Goal: Task Accomplishment & Management: Use online tool/utility

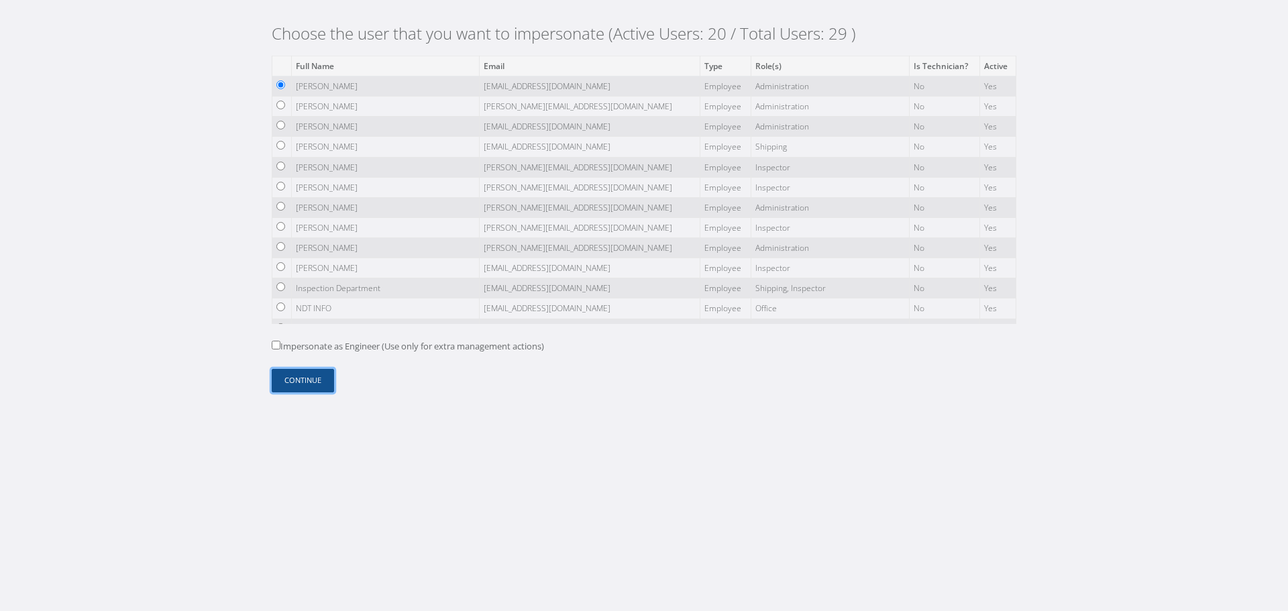
click at [315, 382] on button "Continue" at bounding box center [303, 380] width 62 height 23
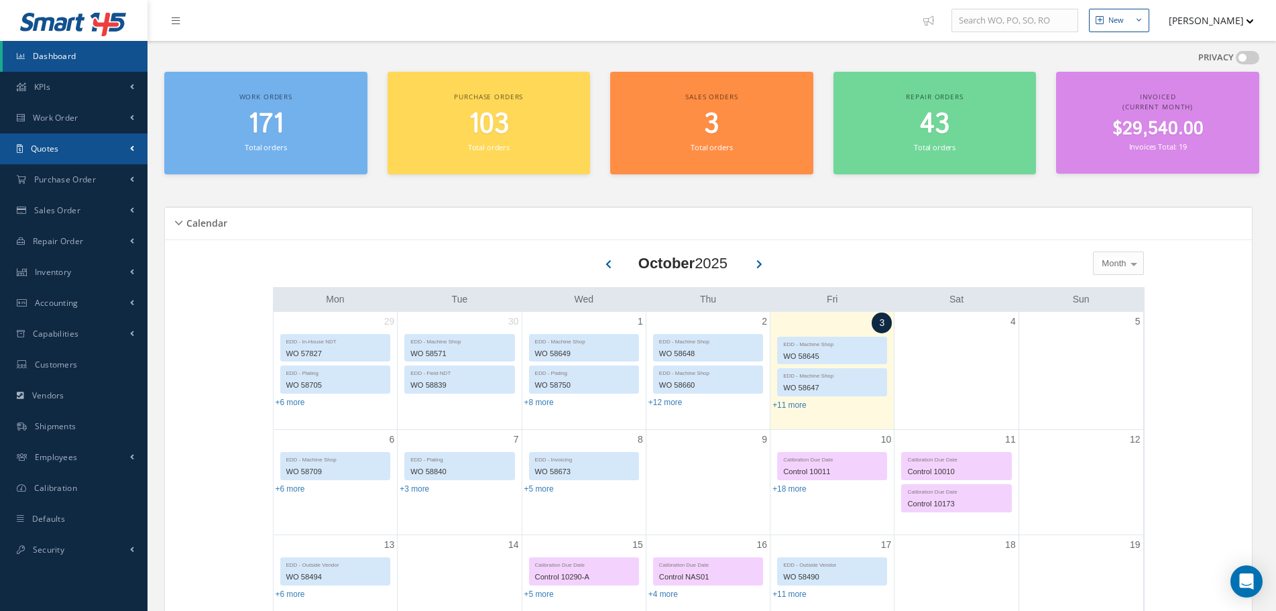
click at [81, 148] on link "Quotes" at bounding box center [74, 148] width 148 height 31
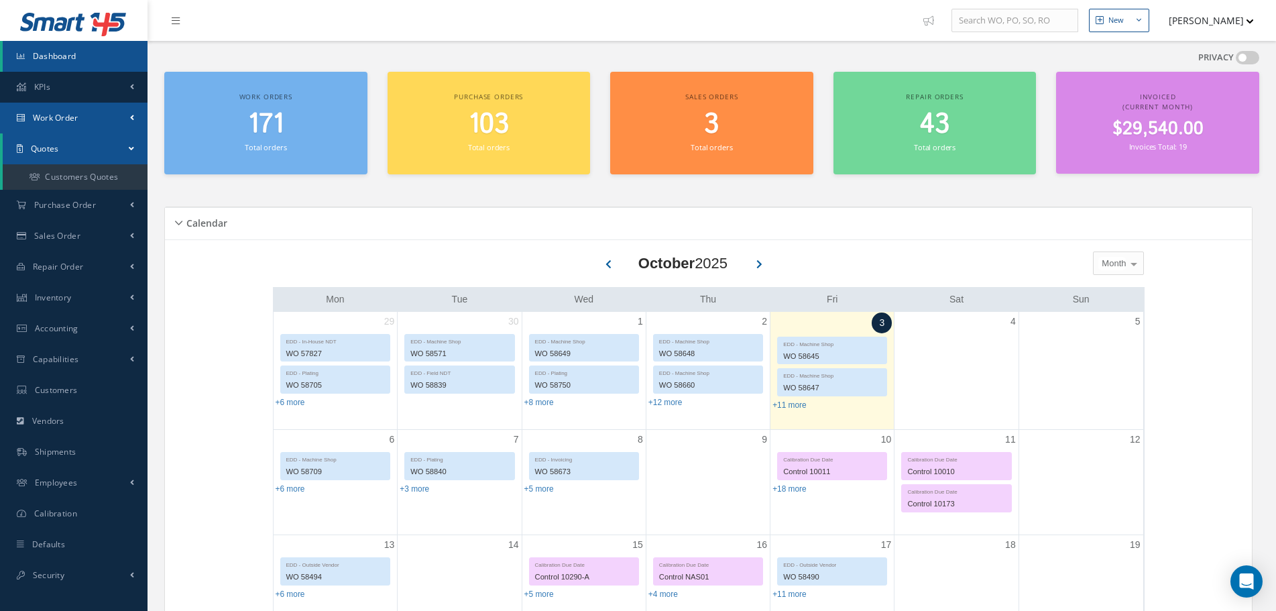
click at [88, 127] on link "Work Order" at bounding box center [74, 118] width 148 height 31
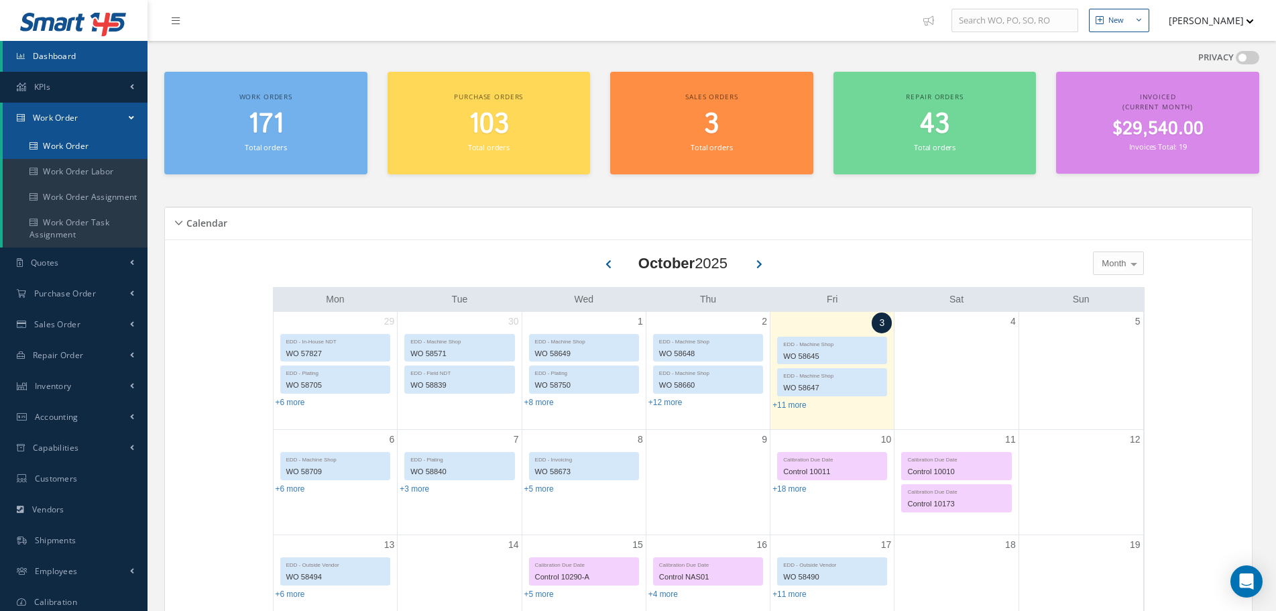
click at [78, 150] on link "Work Order" at bounding box center [75, 145] width 145 height 25
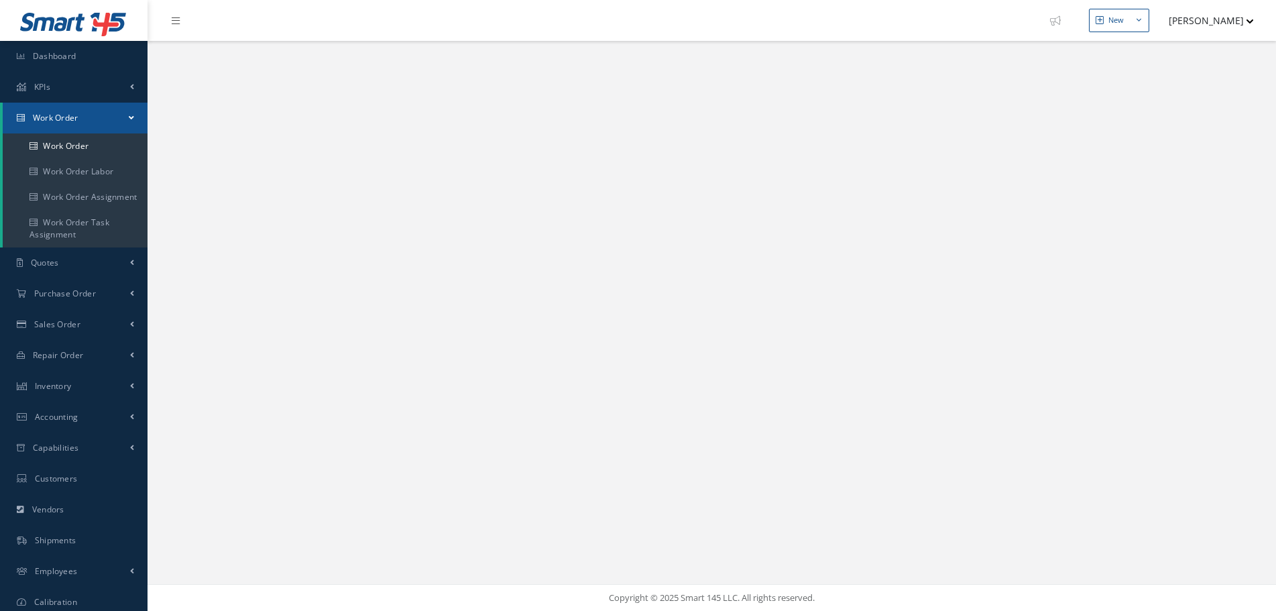
select select "25"
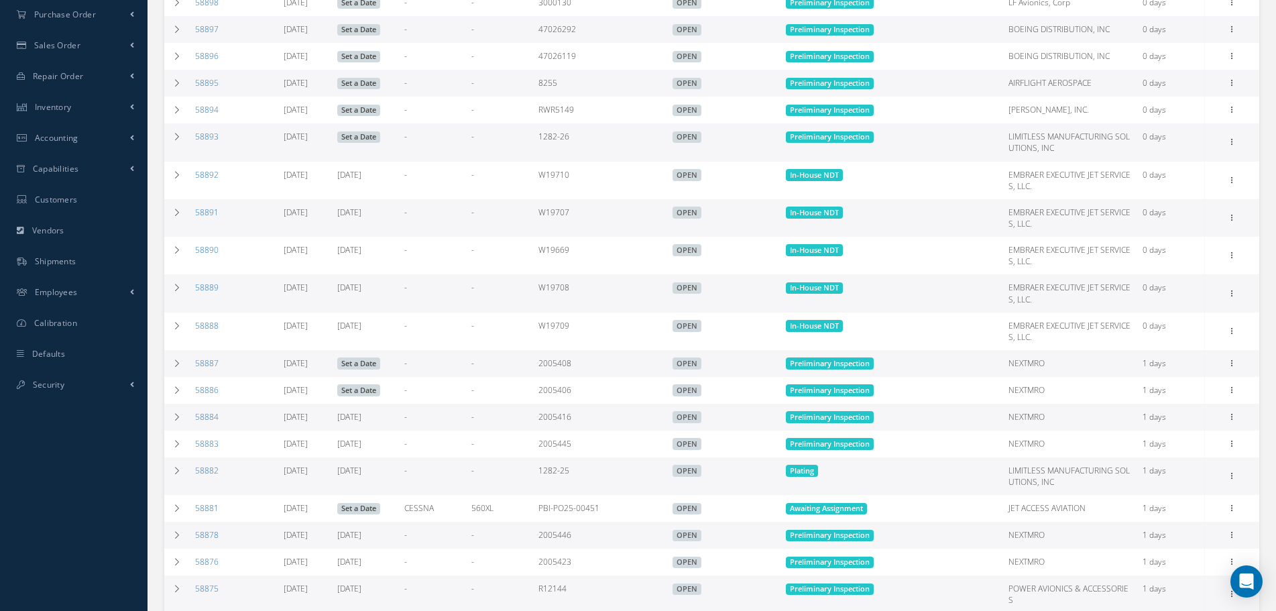
scroll to position [73, 0]
